Goal: Check status: Check status

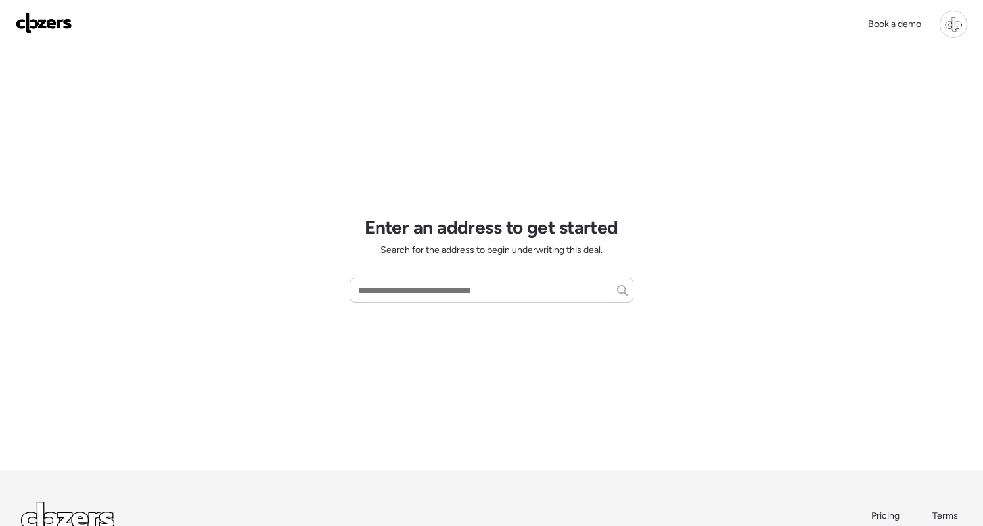
click at [952, 22] on div at bounding box center [953, 25] width 28 height 28
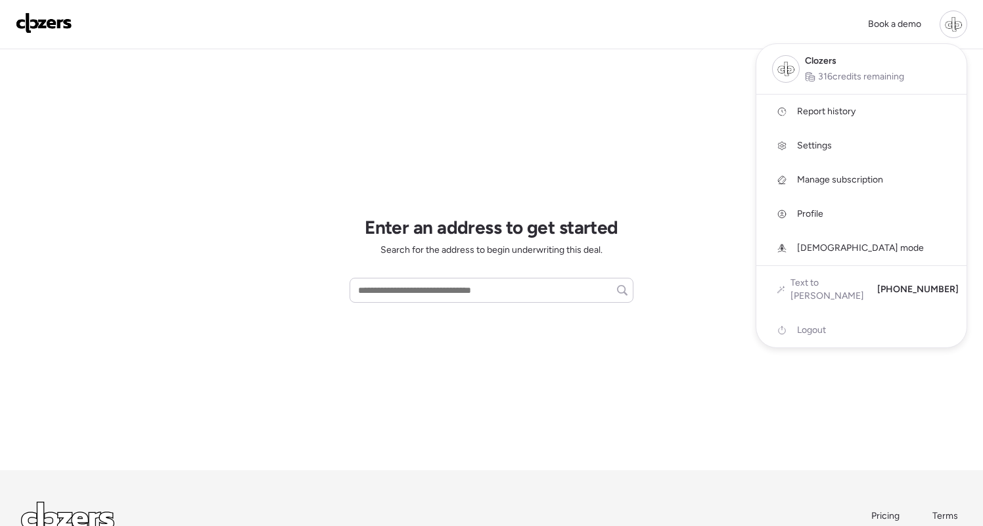
click at [822, 106] on span "Report history" at bounding box center [826, 111] width 58 height 13
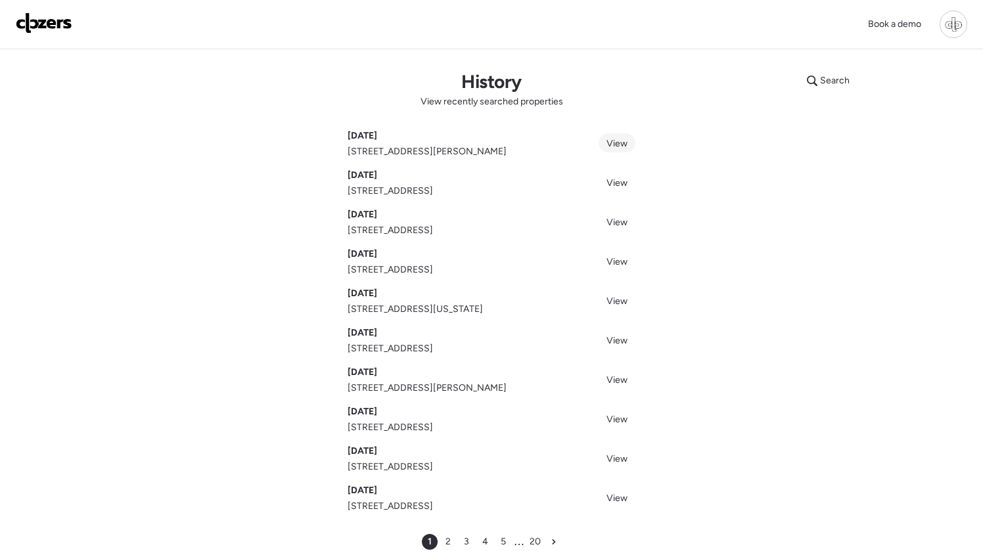
click at [615, 145] on span "View" at bounding box center [616, 143] width 21 height 11
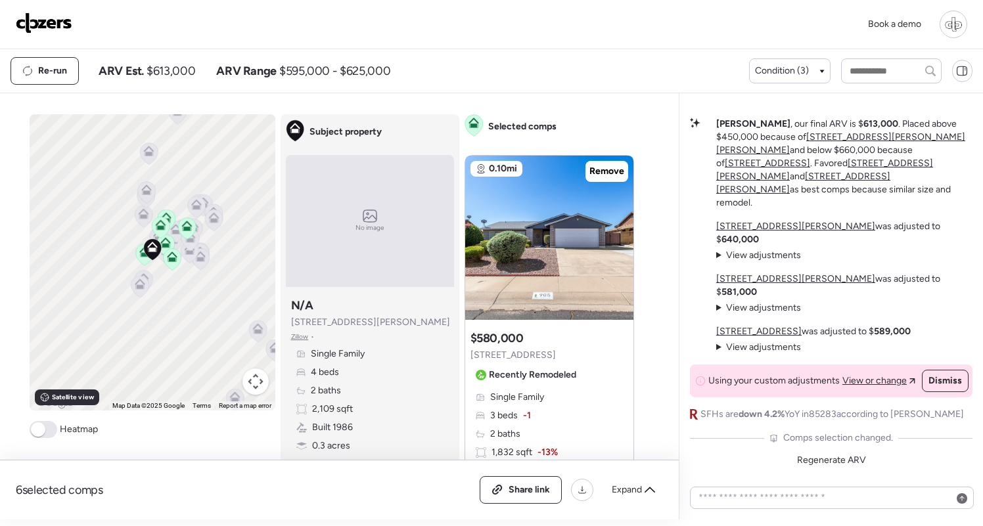
click at [57, 12] on img at bounding box center [44, 22] width 56 height 21
